Goal: Task Accomplishment & Management: Manage account settings

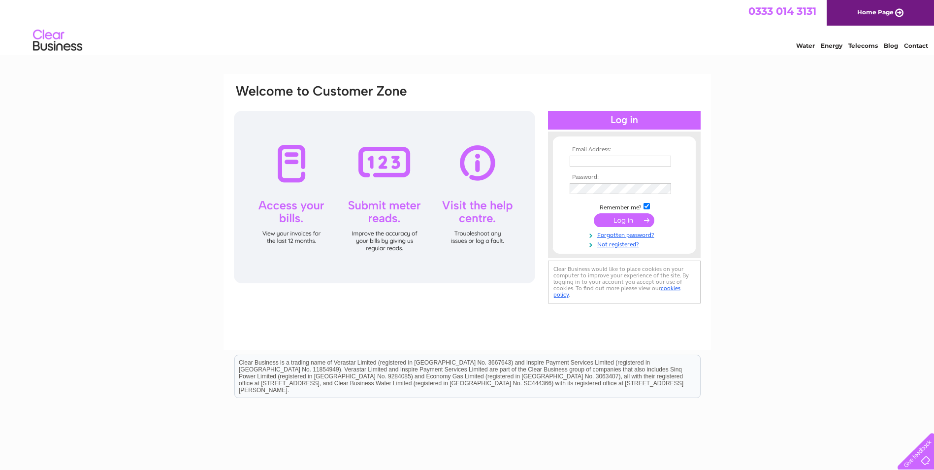
type input "jayne.dack@googlemail.com"
click at [630, 220] on input "submit" at bounding box center [624, 220] width 61 height 14
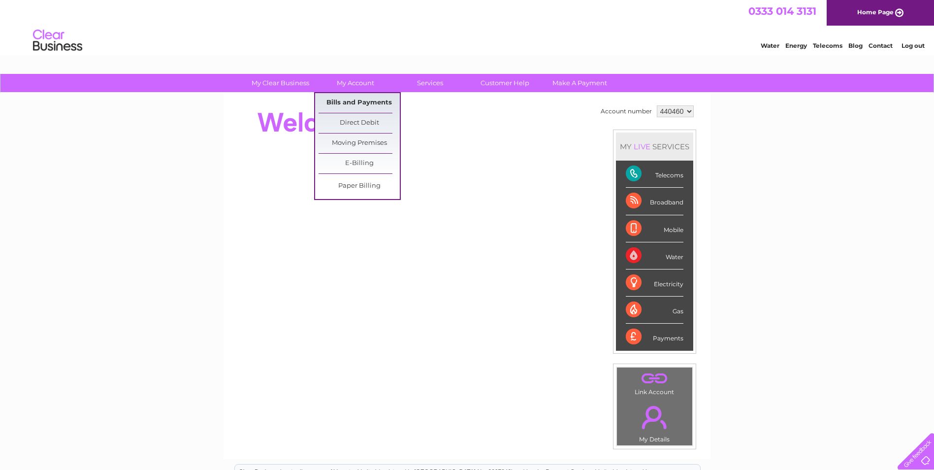
click at [347, 103] on link "Bills and Payments" at bounding box center [359, 103] width 81 height 20
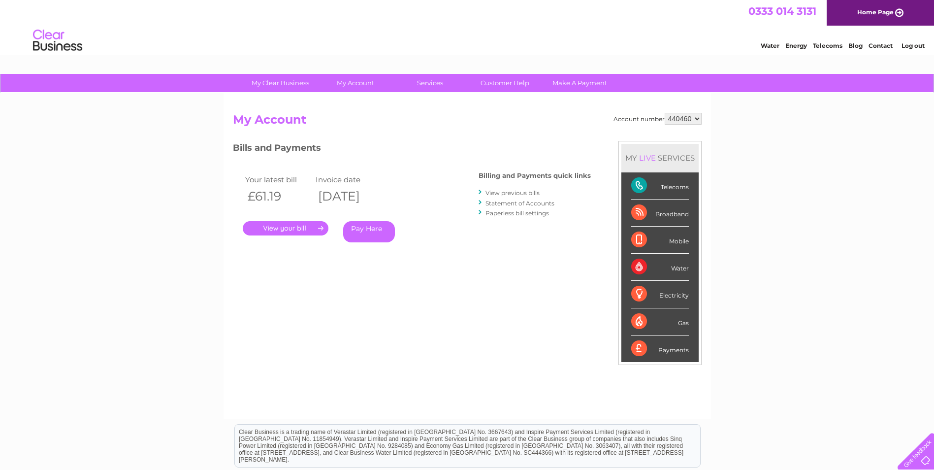
click at [294, 231] on link "." at bounding box center [286, 228] width 86 height 14
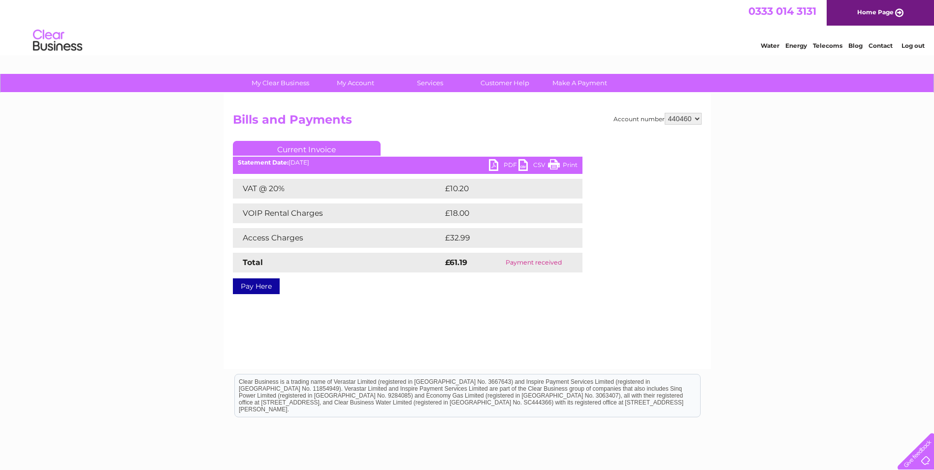
click at [501, 165] on link "PDF" at bounding box center [504, 166] width 30 height 14
